Goal: Task Accomplishment & Management: Manage account settings

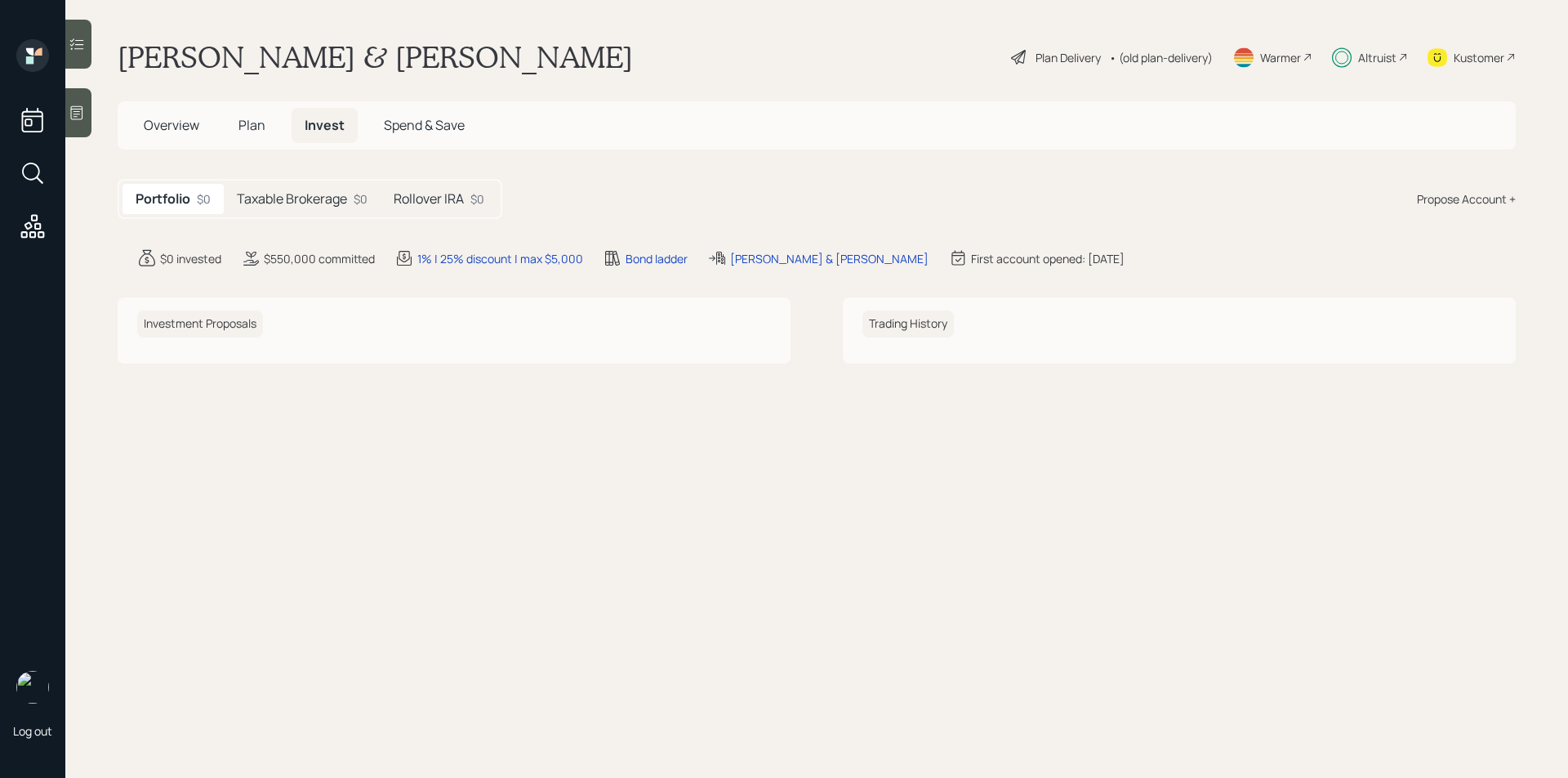
click at [1048, 54] on div "Plan Delivery" at bounding box center [1067, 57] width 65 height 17
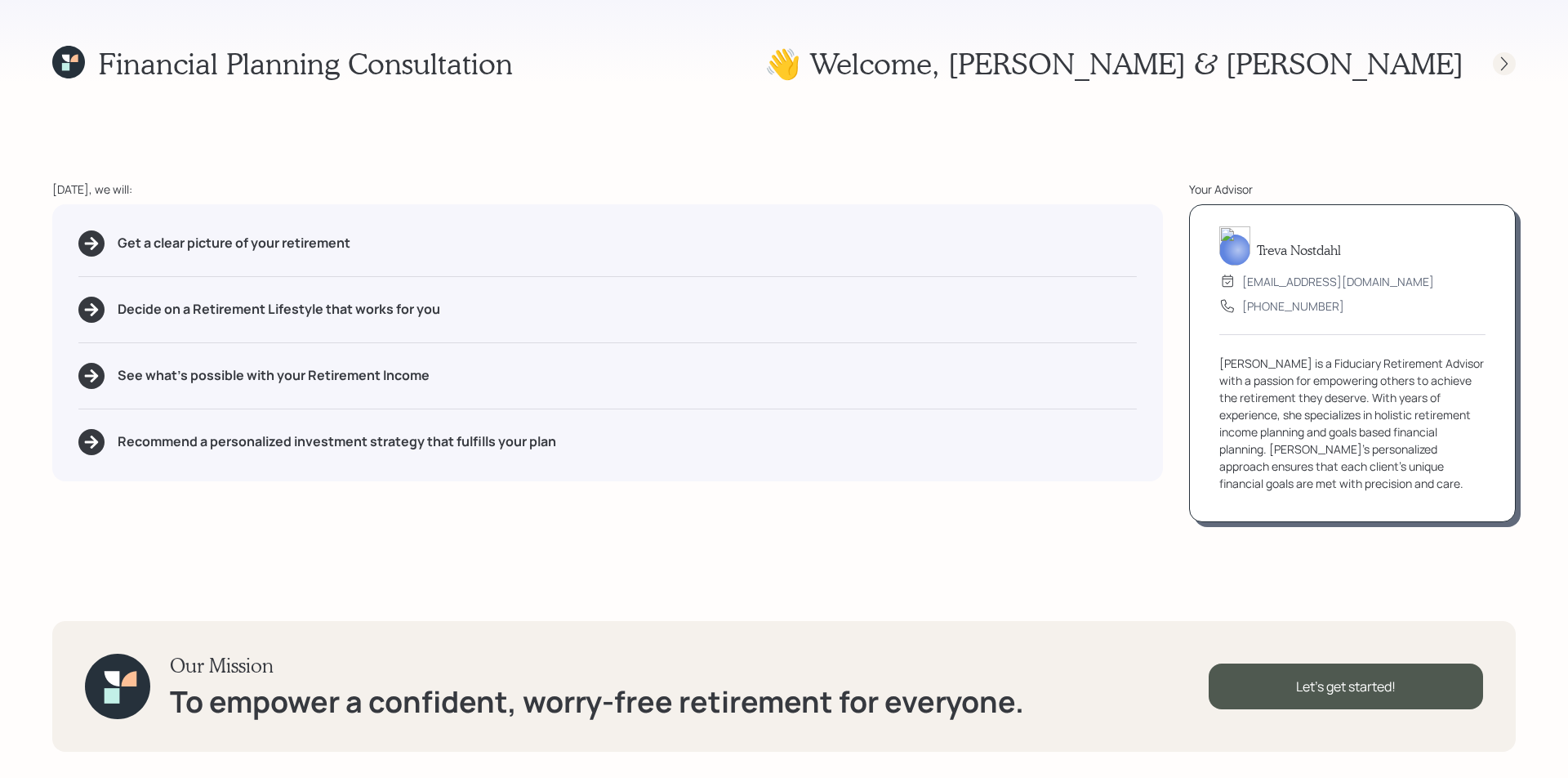
click at [1501, 59] on icon at bounding box center [1503, 63] width 16 height 16
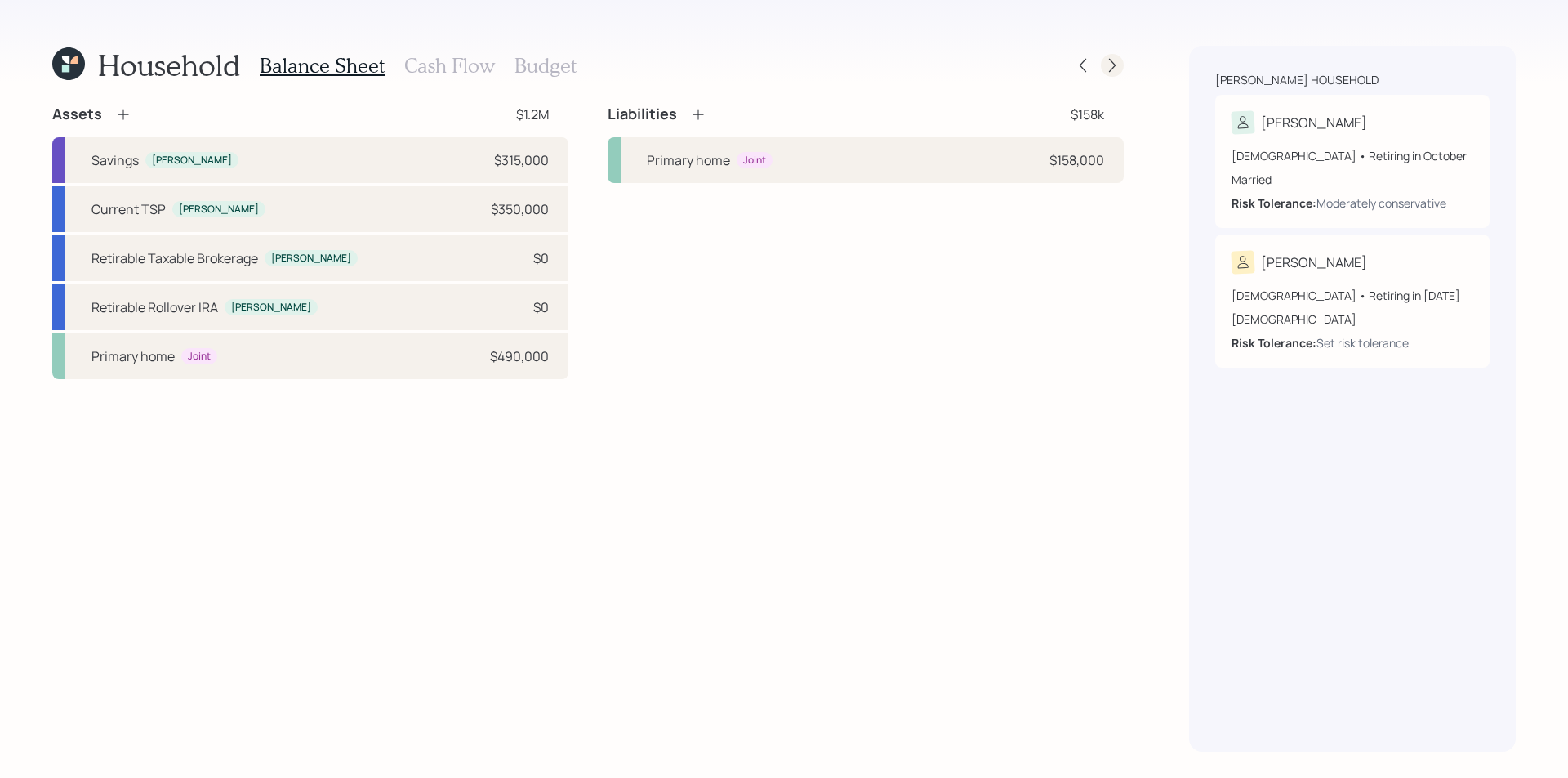
click at [1111, 58] on icon at bounding box center [1112, 65] width 16 height 16
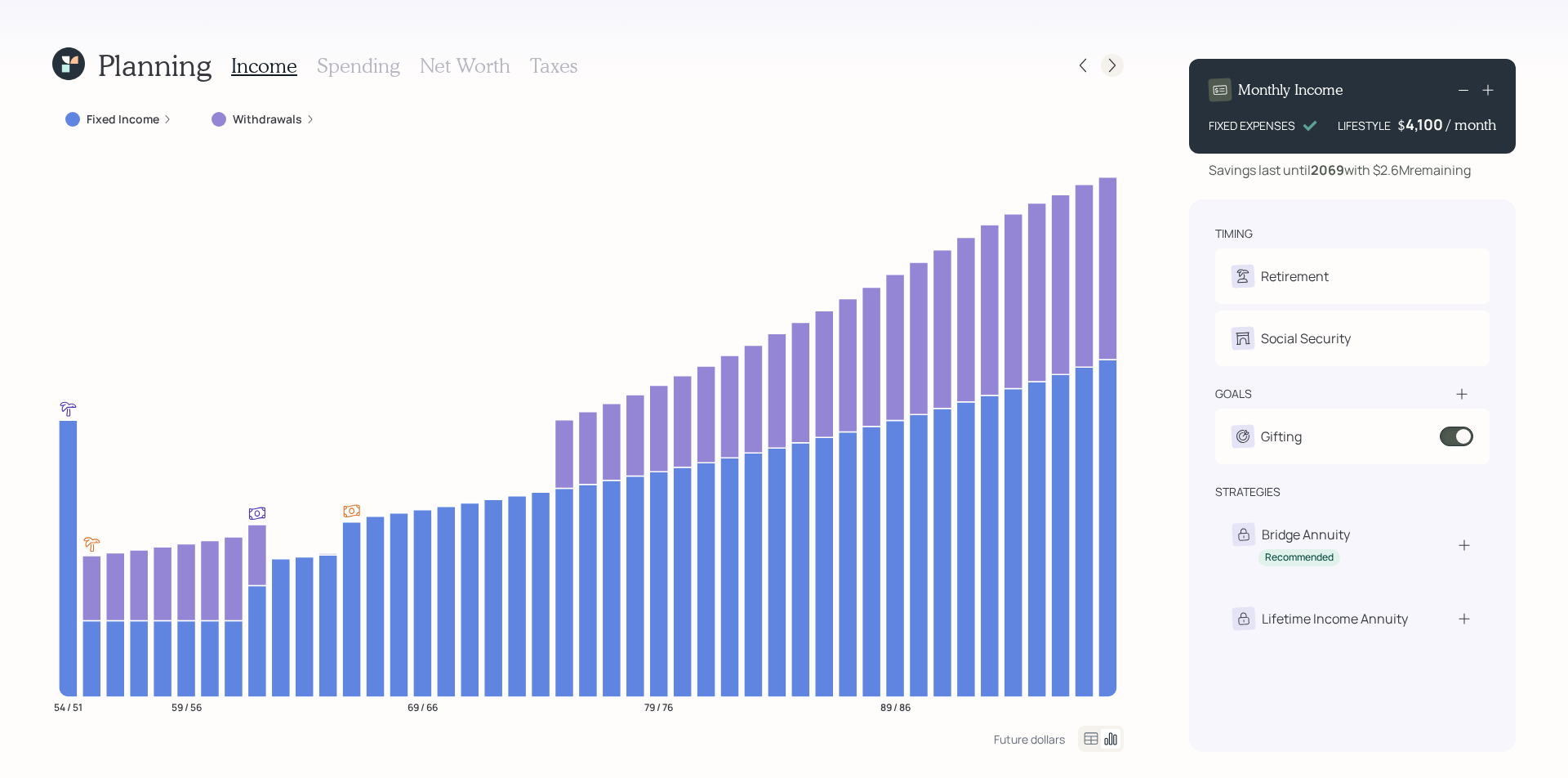
click at [1112, 64] on icon at bounding box center [1112, 65] width 16 height 16
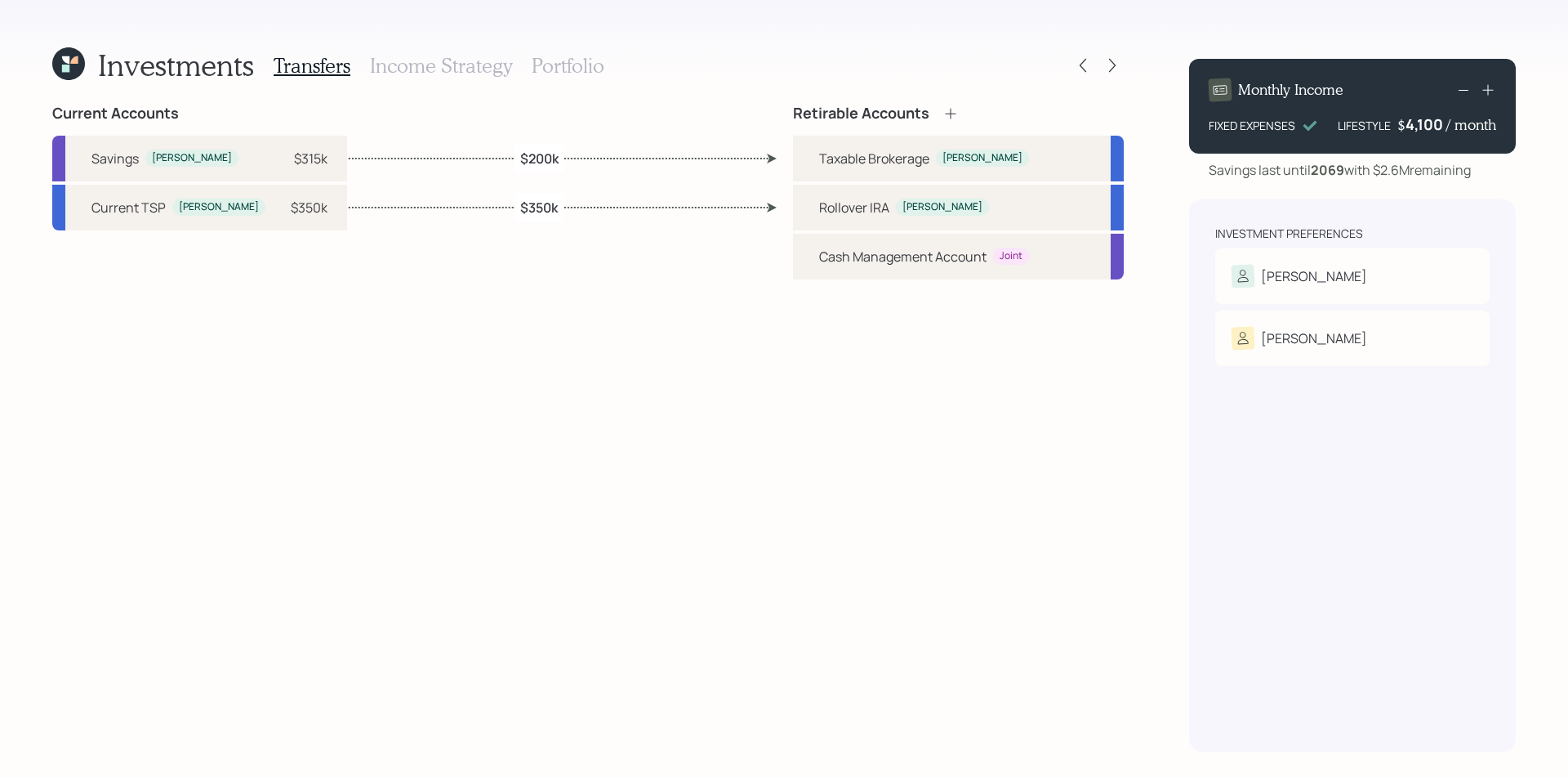
click at [437, 68] on h3 "Income Strategy" at bounding box center [440, 66] width 142 height 24
